Goal: Use online tool/utility: Utilize a website feature to perform a specific function

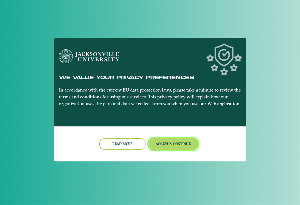
click at [178, 141] on button "Accept & Continue" at bounding box center [173, 144] width 50 height 12
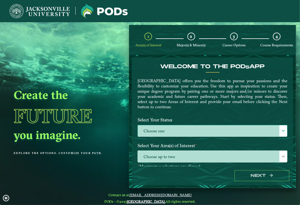
click at [250, 127] on label "Choose one" at bounding box center [212, 131] width 149 height 12
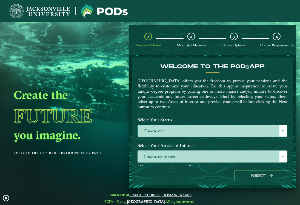
scroll to position [3, 24]
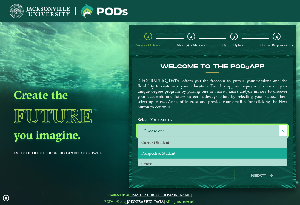
click at [163, 151] on span "Prospective Student" at bounding box center [158, 153] width 34 height 5
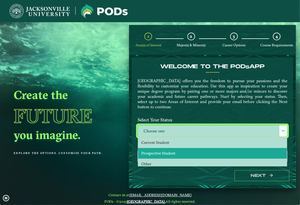
select select "[object Object]"
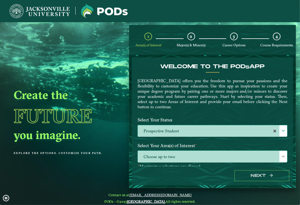
click at [165, 158] on span "Choose up to two" at bounding box center [212, 157] width 149 height 12
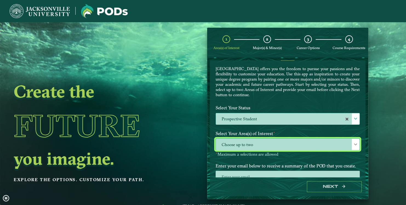
scroll to position [32, 0]
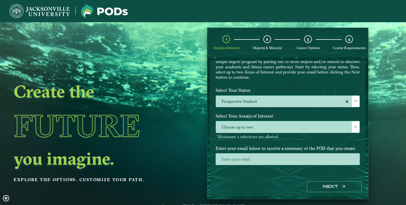
click at [354, 126] on span at bounding box center [356, 127] width 4 height 4
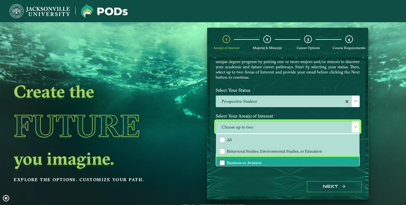
click at [221, 161] on div "Business or Aviation" at bounding box center [221, 162] width 5 height 5
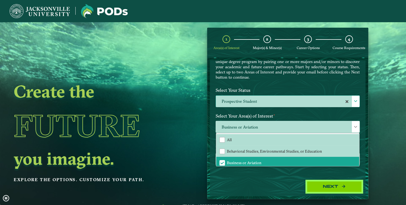
click at [339, 186] on button "Next" at bounding box center [334, 186] width 55 height 11
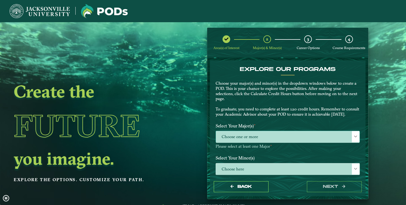
click at [354, 138] on span at bounding box center [356, 137] width 4 height 4
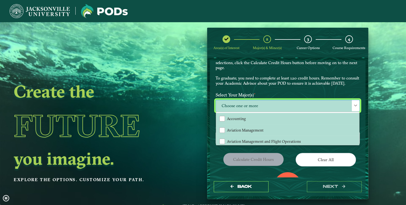
scroll to position [32, 0]
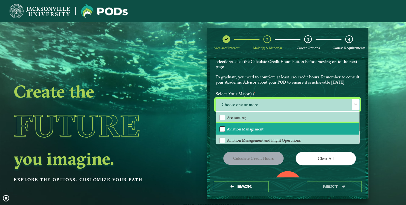
click at [223, 131] on div "Aviation Management" at bounding box center [221, 128] width 5 height 5
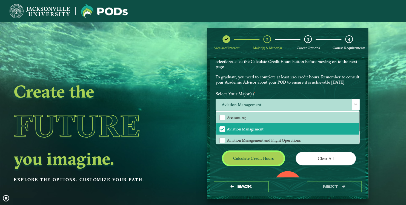
click at [261, 165] on button "Calculate credit hours" at bounding box center [253, 158] width 60 height 13
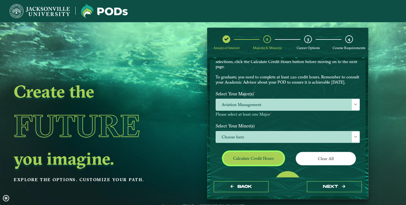
scroll to position [67, 0]
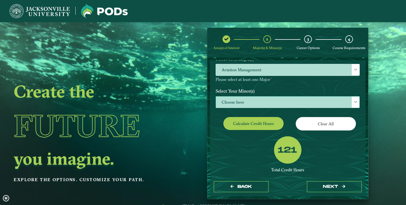
click at [261, 105] on span "Choose here" at bounding box center [288, 102] width 144 height 12
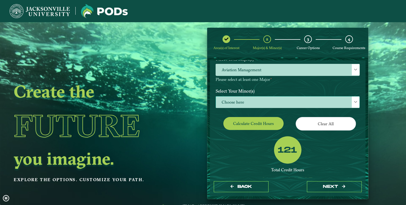
scroll to position [3, 24]
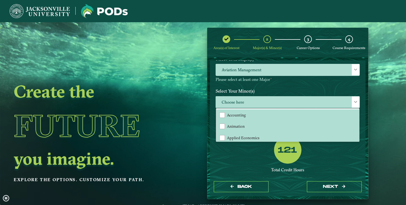
click at [235, 161] on div "121 Total Credit Hours Successful POD This looks like a successful POD! It appe…" at bounding box center [287, 169] width 152 height 67
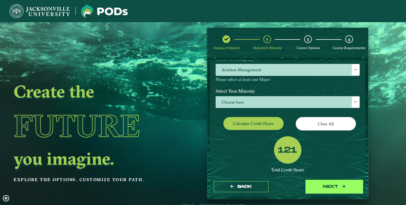
click at [350, 190] on button "next" at bounding box center [334, 186] width 55 height 11
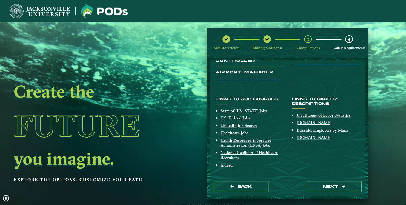
scroll to position [0, 0]
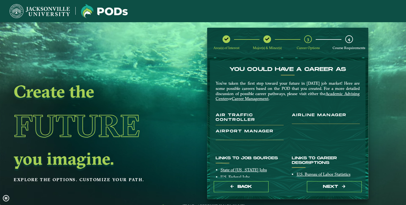
click at [62, 11] on img at bounding box center [40, 11] width 60 height 14
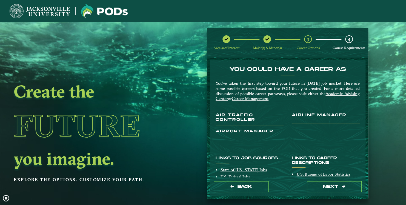
click at [28, 7] on img at bounding box center [40, 11] width 60 height 14
